Goal: Task Accomplishment & Management: Use online tool/utility

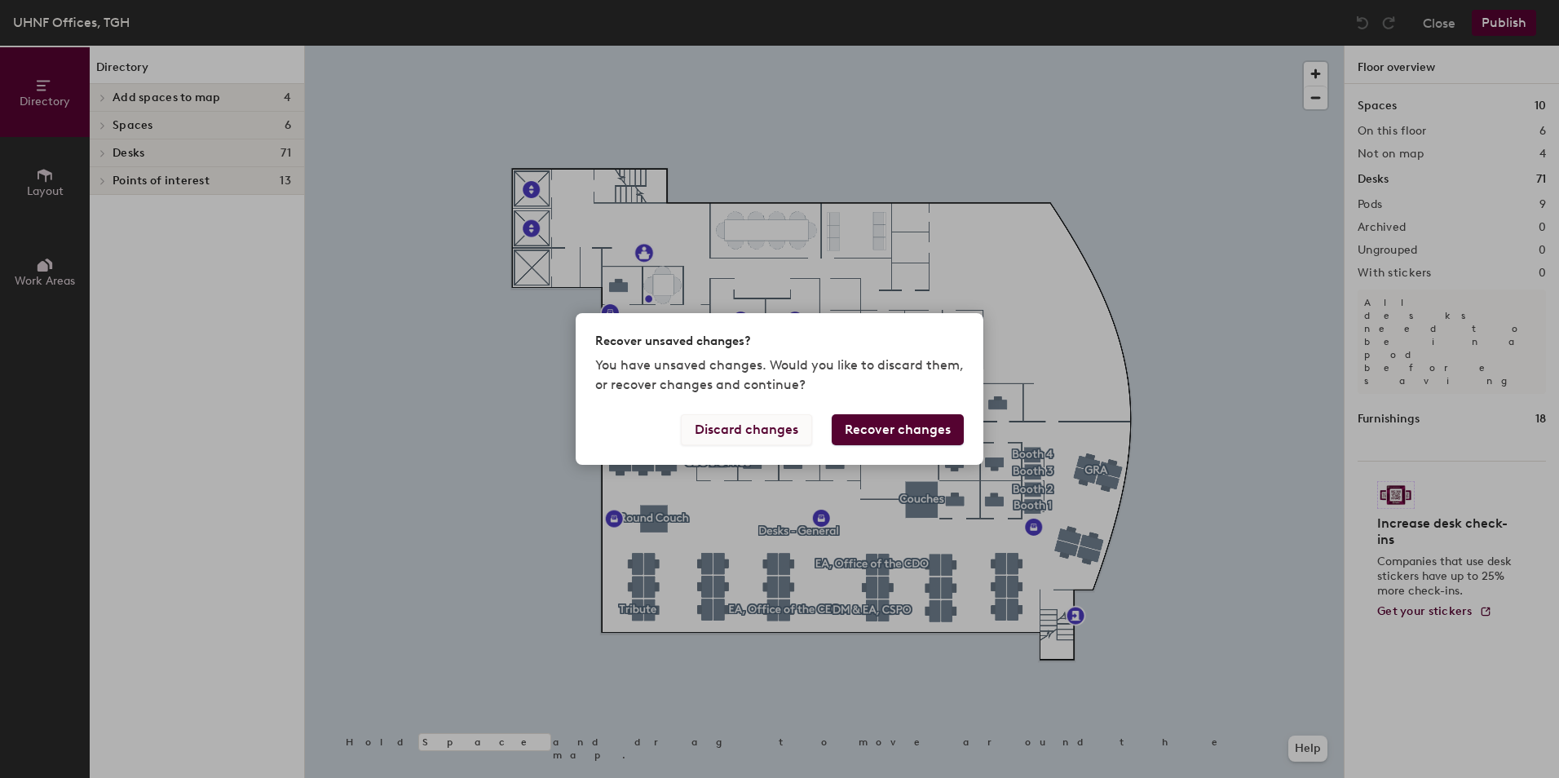
click at [737, 430] on button "Discard changes" at bounding box center [746, 429] width 131 height 31
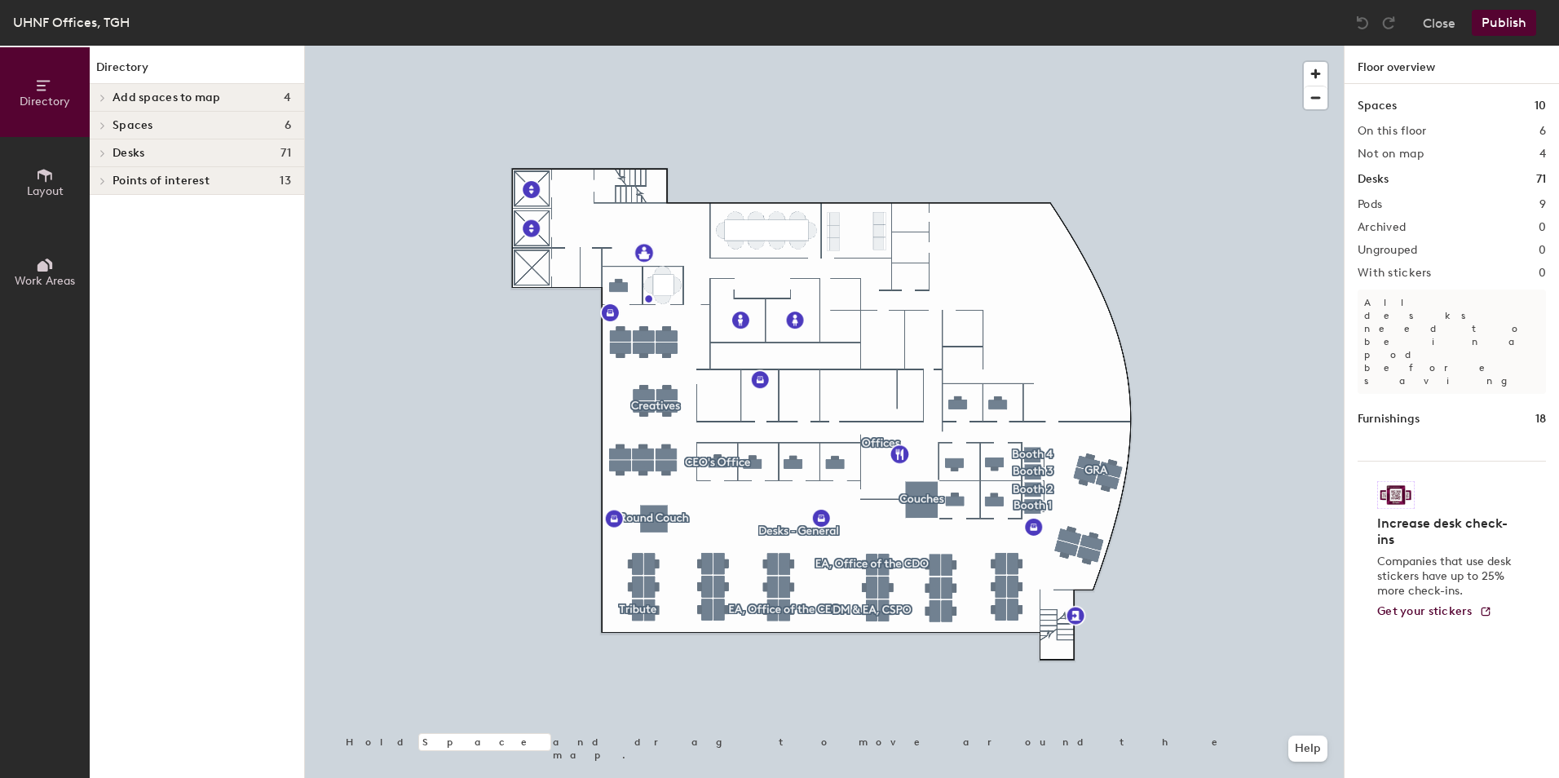
click at [616, 46] on div at bounding box center [824, 46] width 1038 height 0
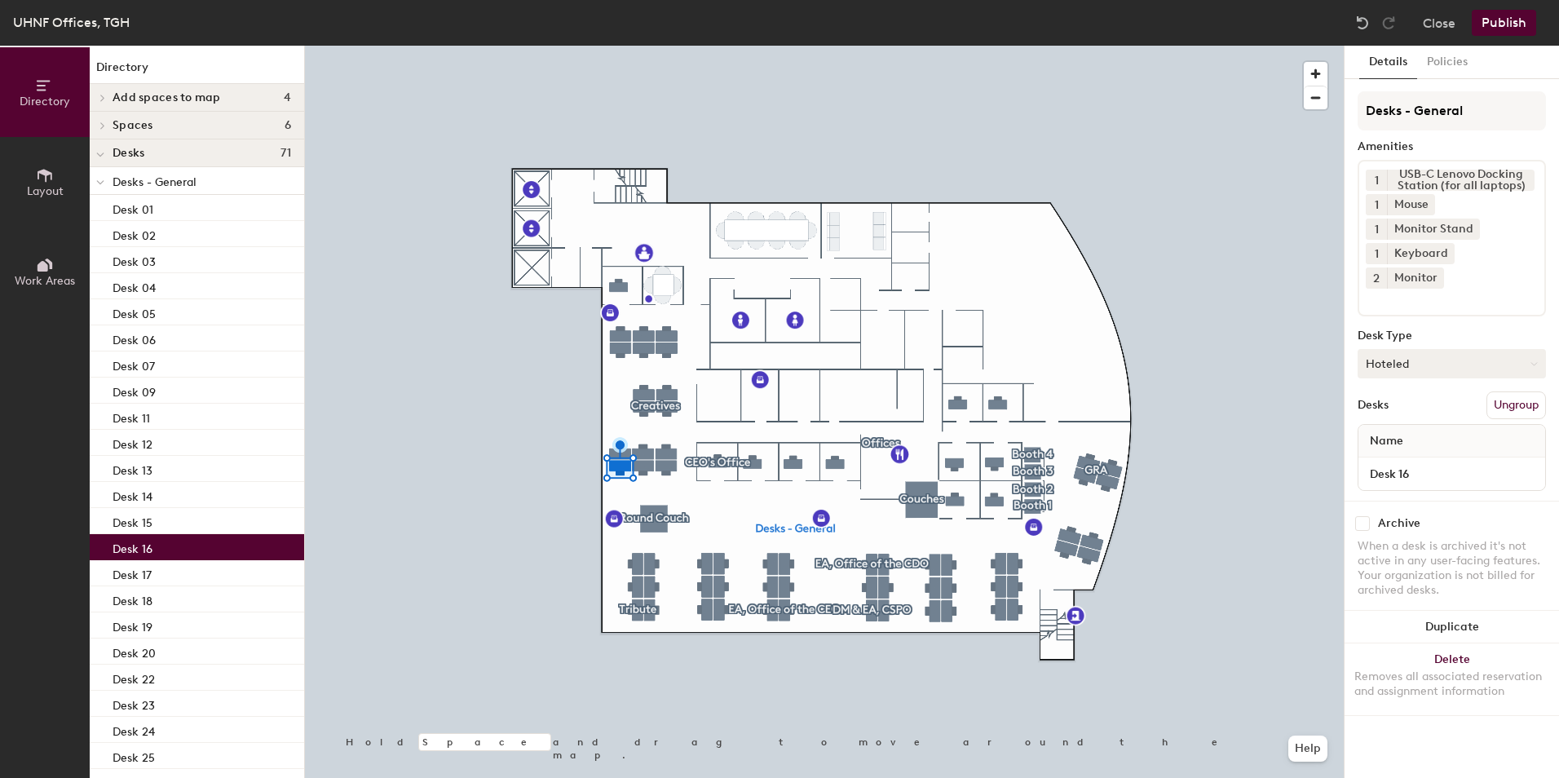
click at [1488, 349] on button "Hoteled" at bounding box center [1451, 363] width 188 height 29
click at [1399, 402] on div "Assigned" at bounding box center [1439, 414] width 163 height 24
click at [1409, 426] on span "Name" at bounding box center [1386, 440] width 50 height 29
click at [1395, 426] on span "Name" at bounding box center [1386, 440] width 50 height 29
click at [1435, 425] on div "Name" at bounding box center [1451, 441] width 187 height 33
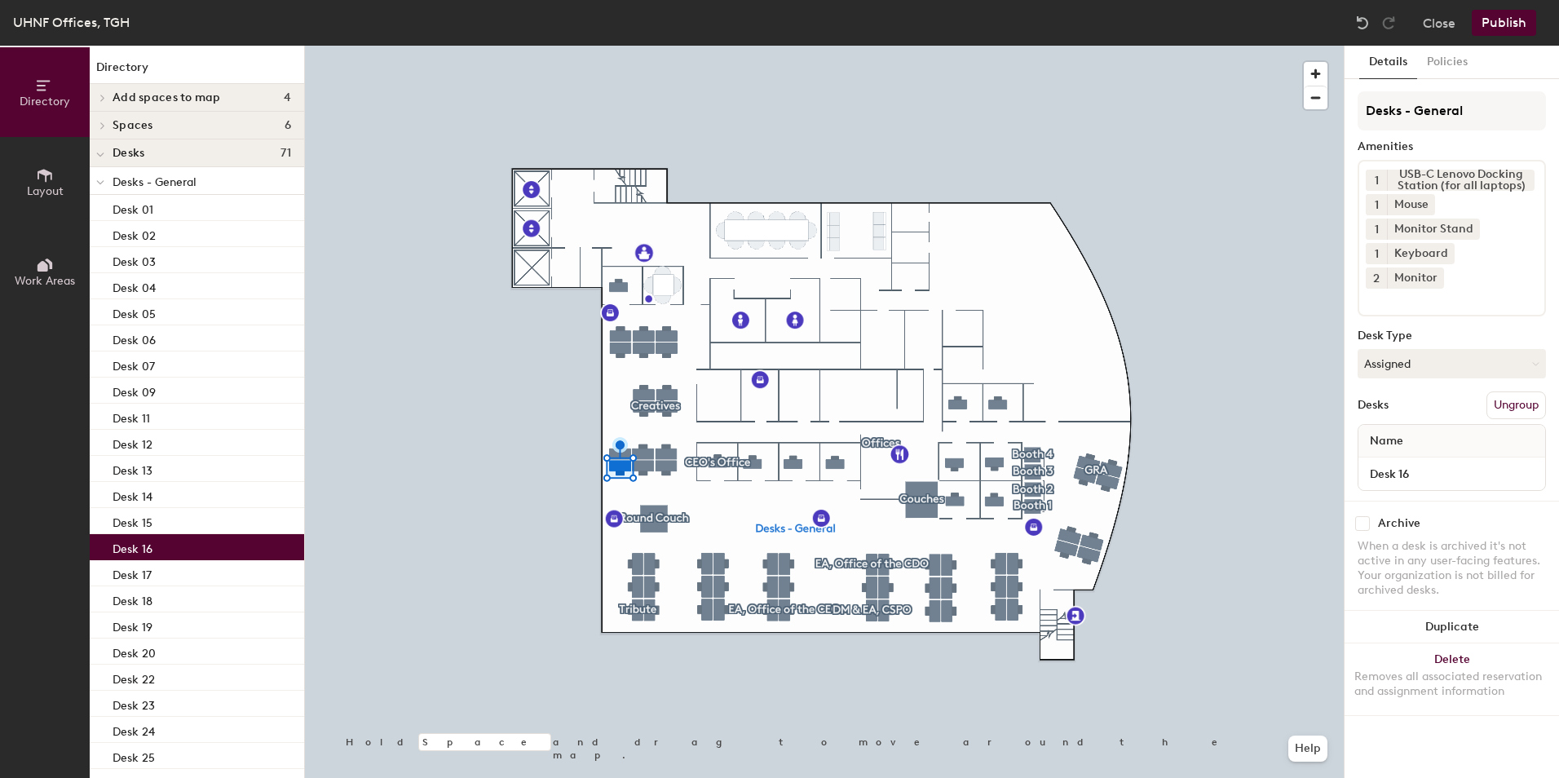
click at [1381, 426] on span "Name" at bounding box center [1386, 440] width 50 height 29
click at [1436, 462] on input "Desk 16" at bounding box center [1451, 473] width 180 height 23
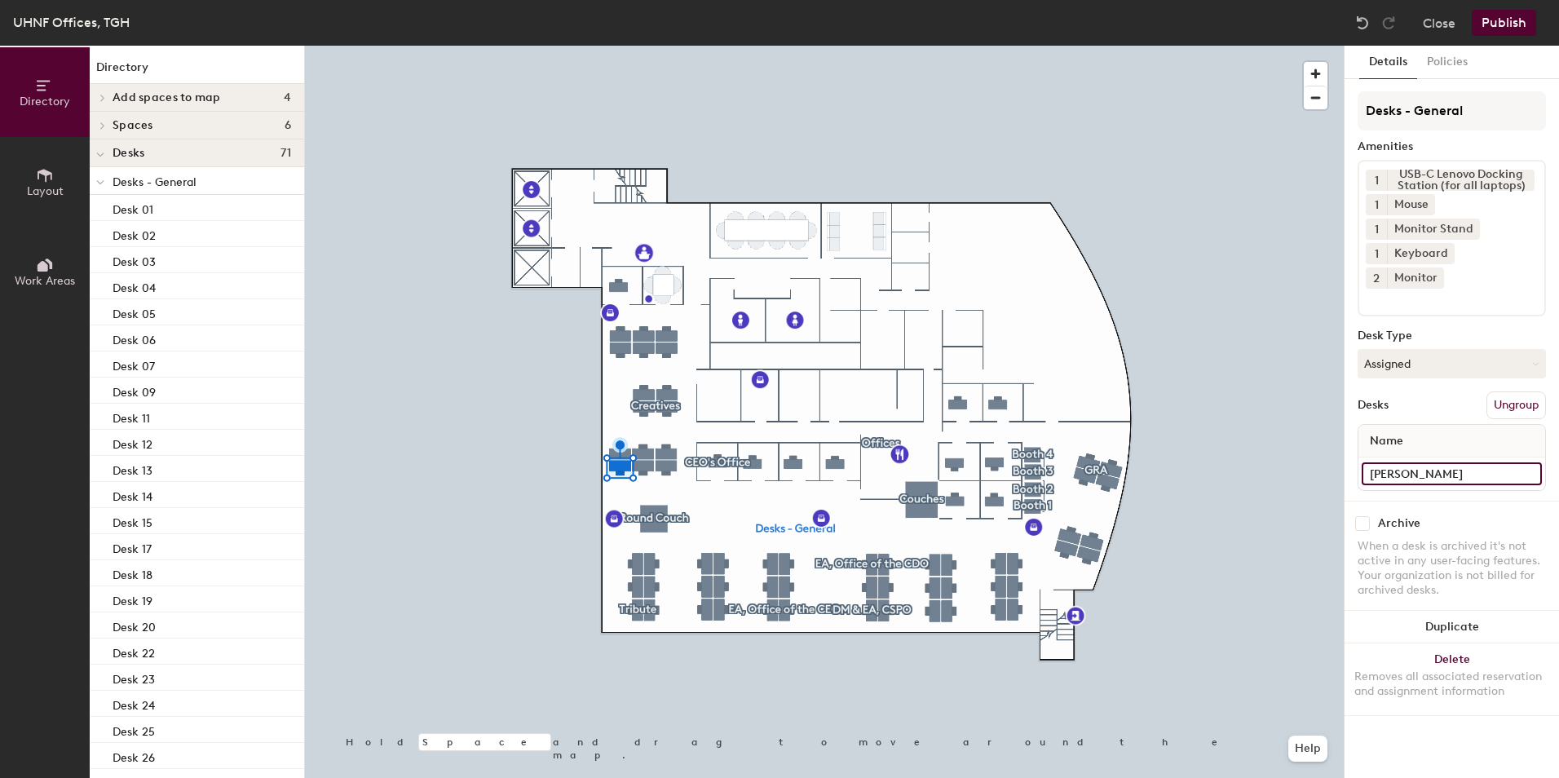
type input "[PERSON_NAME]"
click at [1527, 462] on input "[PERSON_NAME]" at bounding box center [1451, 473] width 180 height 23
click at [1483, 500] on div "Archive When a desk is archived it's not active in any user-facing features. Yo…" at bounding box center [1451, 558] width 214 height 117
click at [1504, 14] on button "Publish" at bounding box center [1503, 23] width 64 height 26
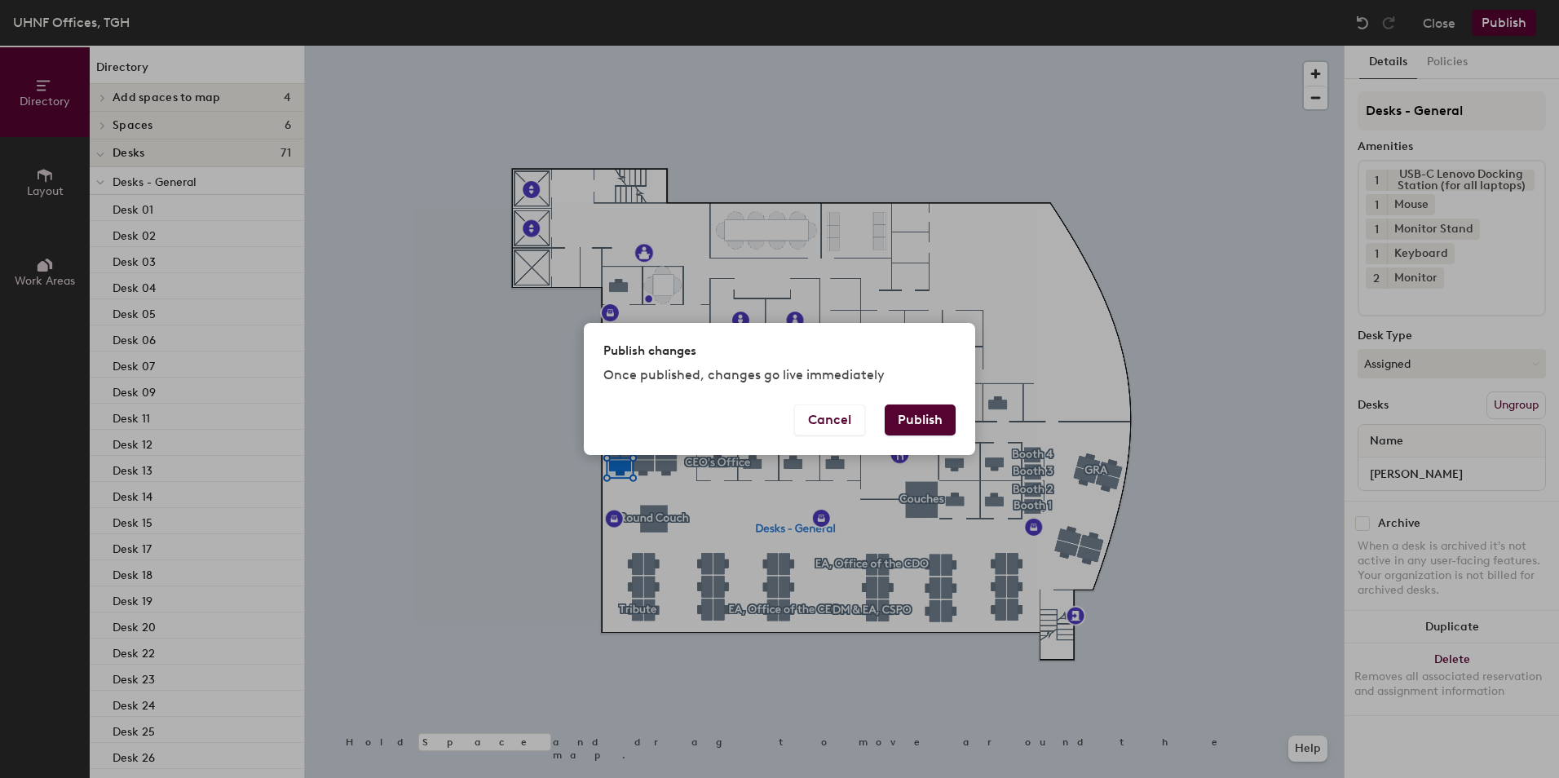
click at [911, 417] on button "Publish" at bounding box center [919, 419] width 71 height 31
